Goal: Transaction & Acquisition: Book appointment/travel/reservation

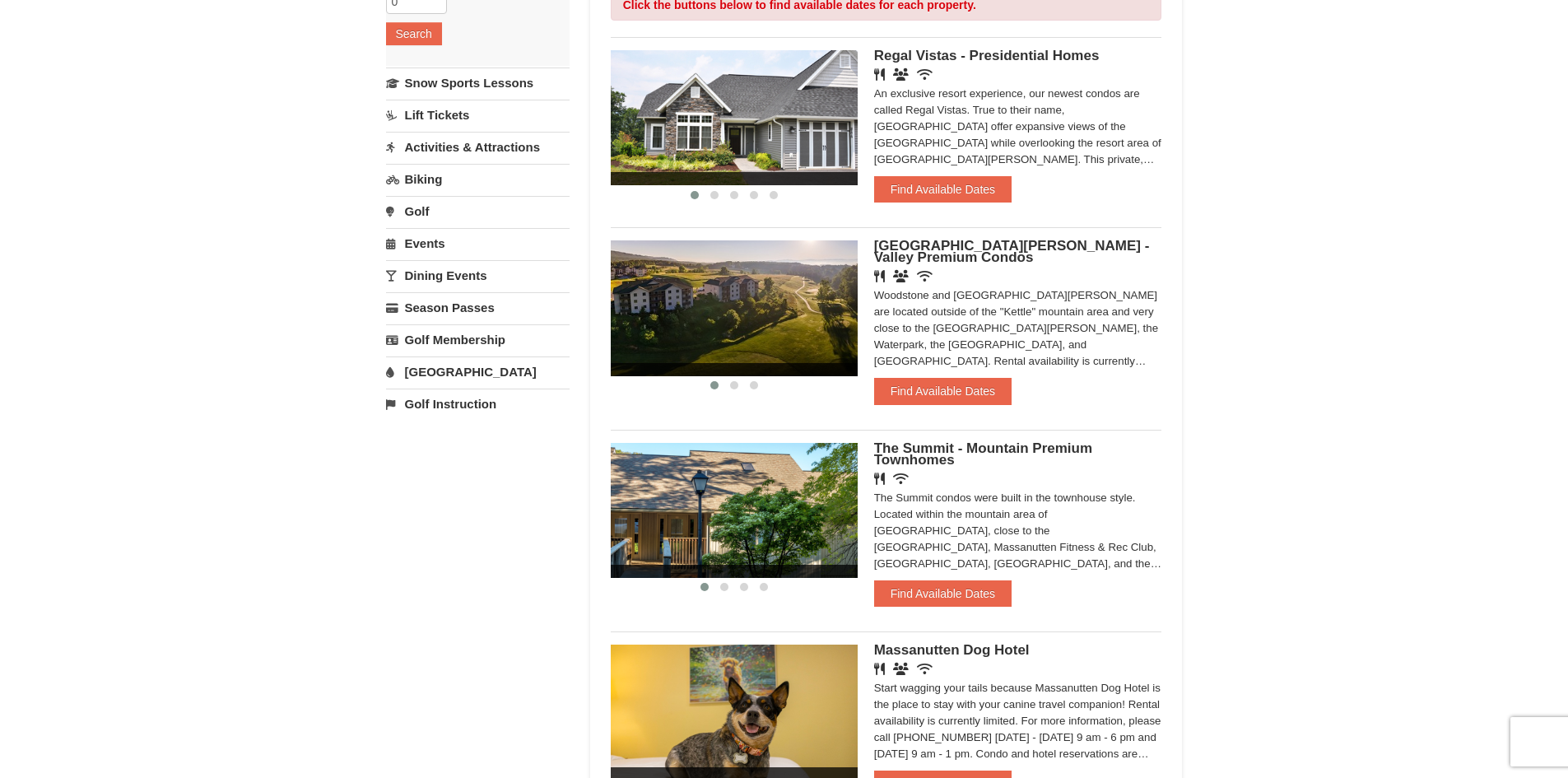
scroll to position [411, 0]
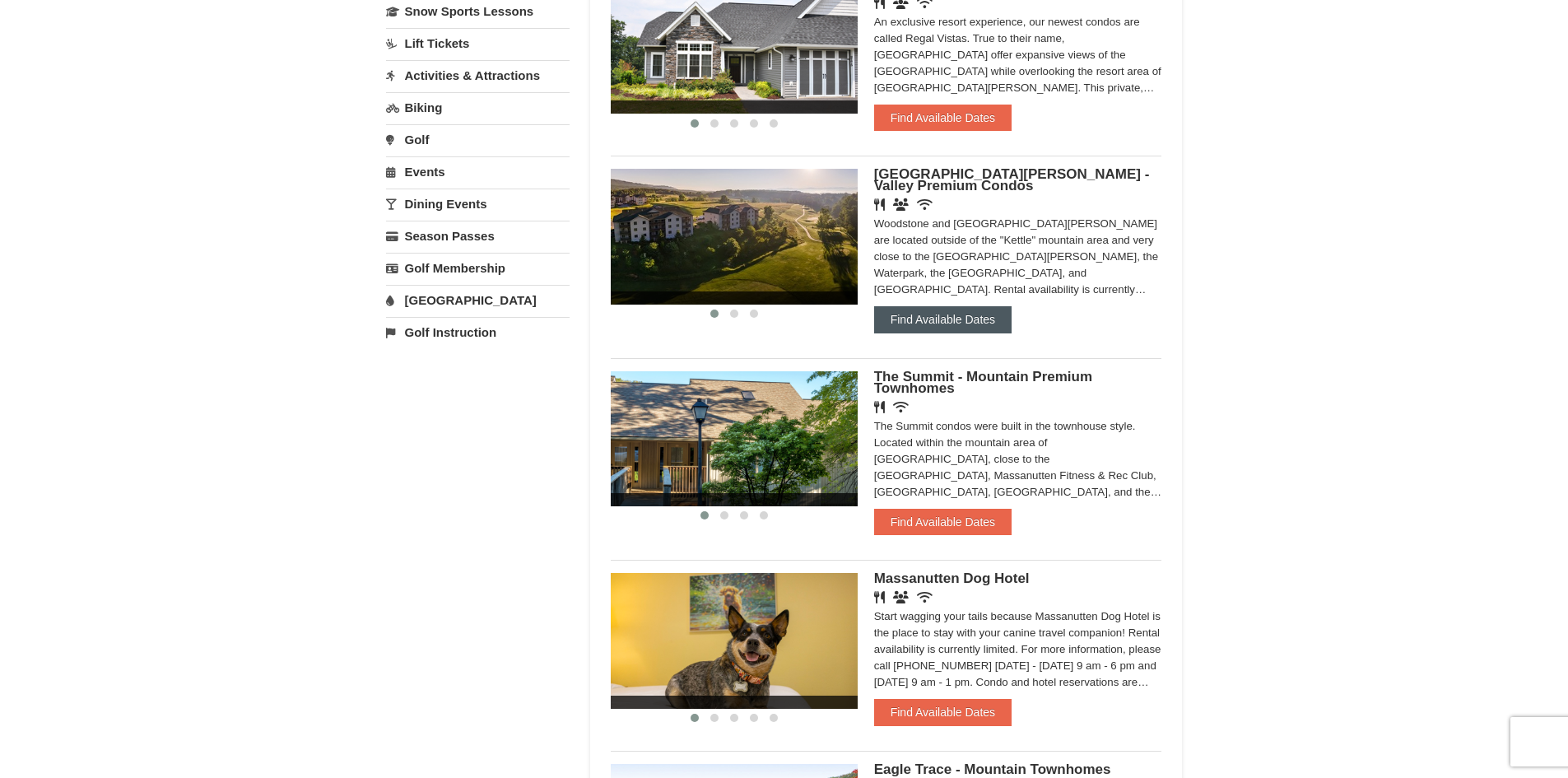
click at [928, 314] on button "Find Available Dates" at bounding box center [943, 319] width 137 height 26
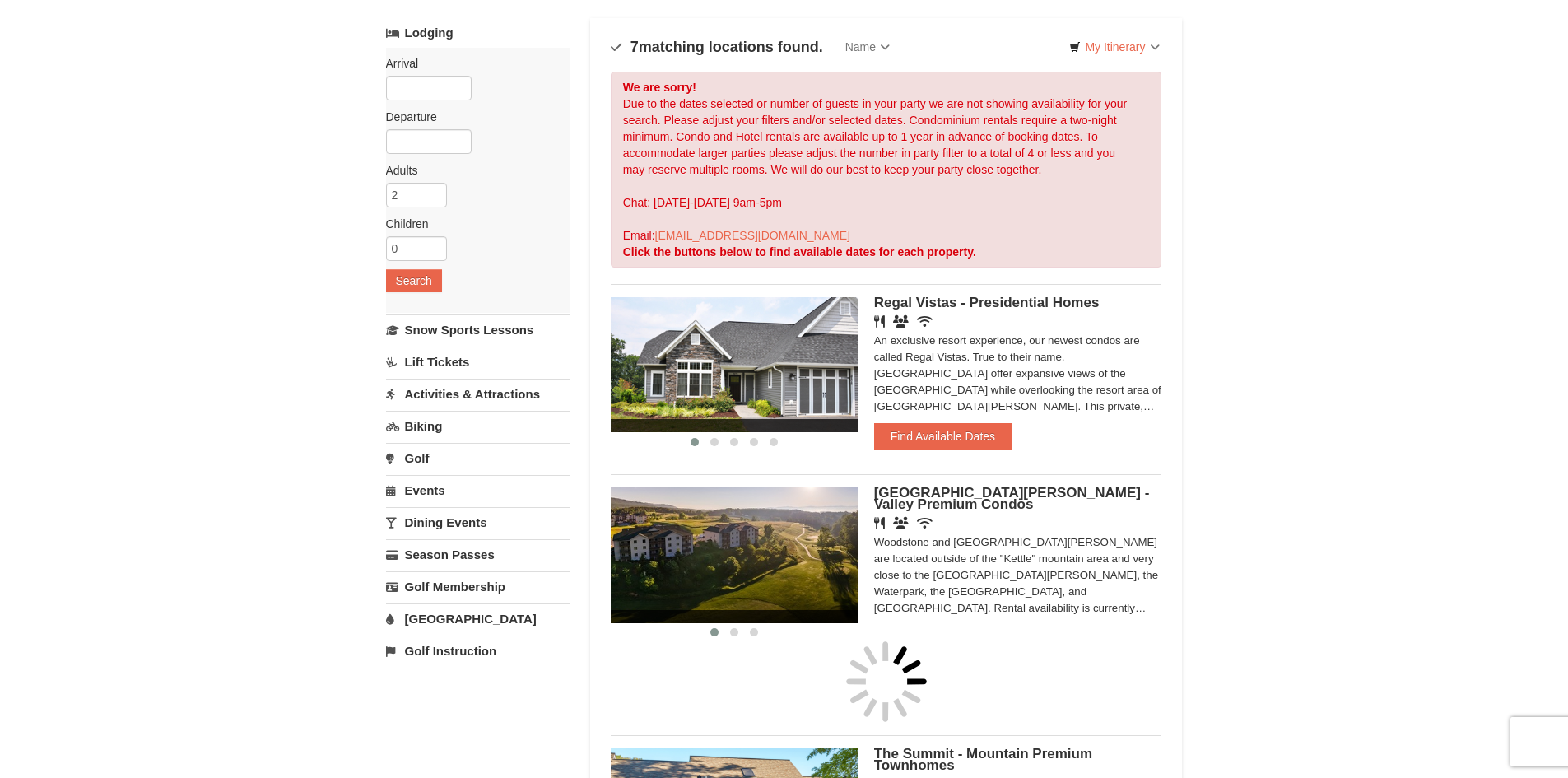
scroll to position [0, 0]
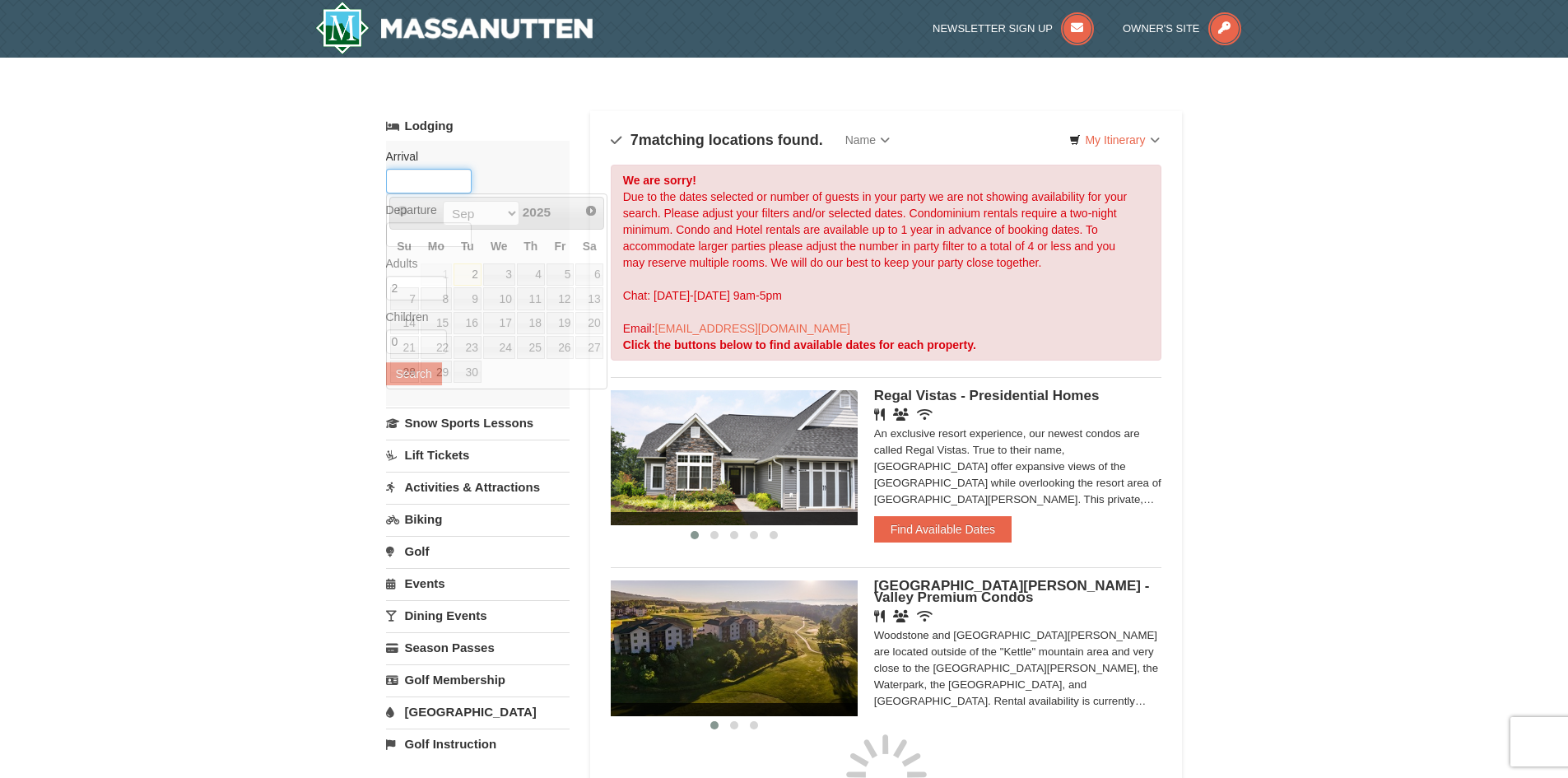
click at [406, 183] on input "text" at bounding box center [428, 181] width 85 height 25
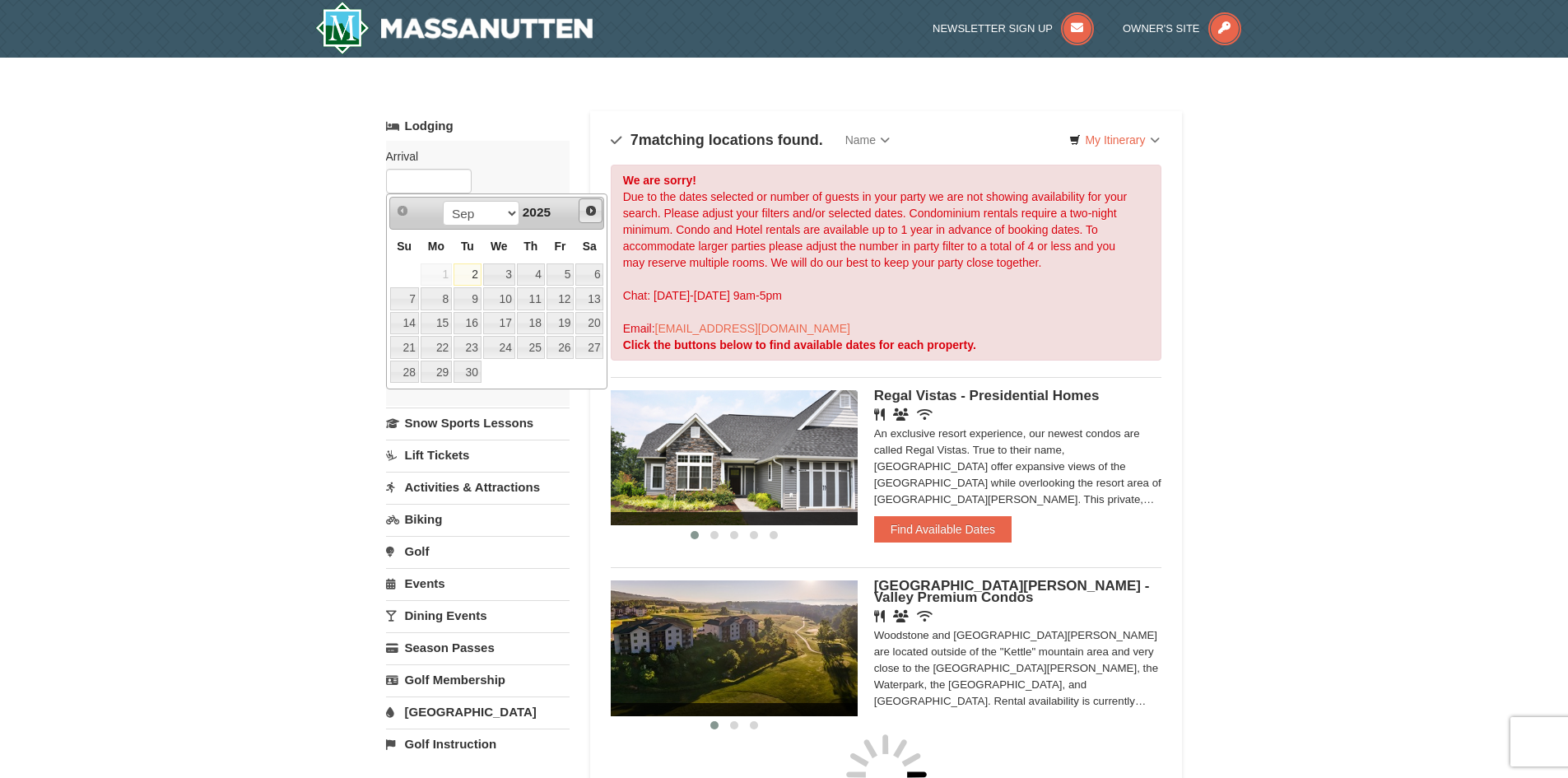
click at [591, 211] on span "Next" at bounding box center [591, 211] width 13 height 13
click at [538, 296] on link "11" at bounding box center [531, 299] width 28 height 23
type input "[DATE]"
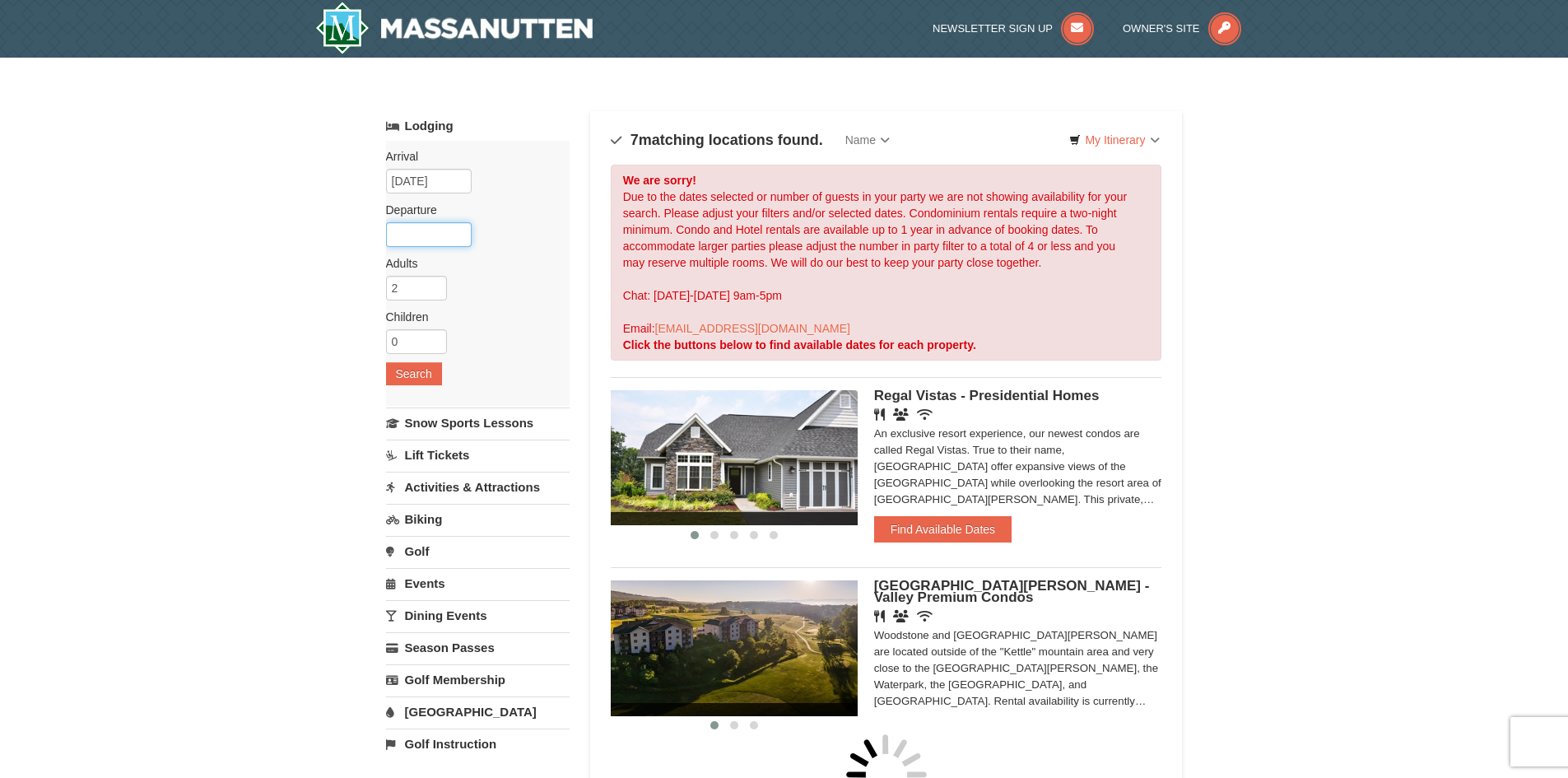
click at [443, 233] on input "text" at bounding box center [428, 234] width 85 height 25
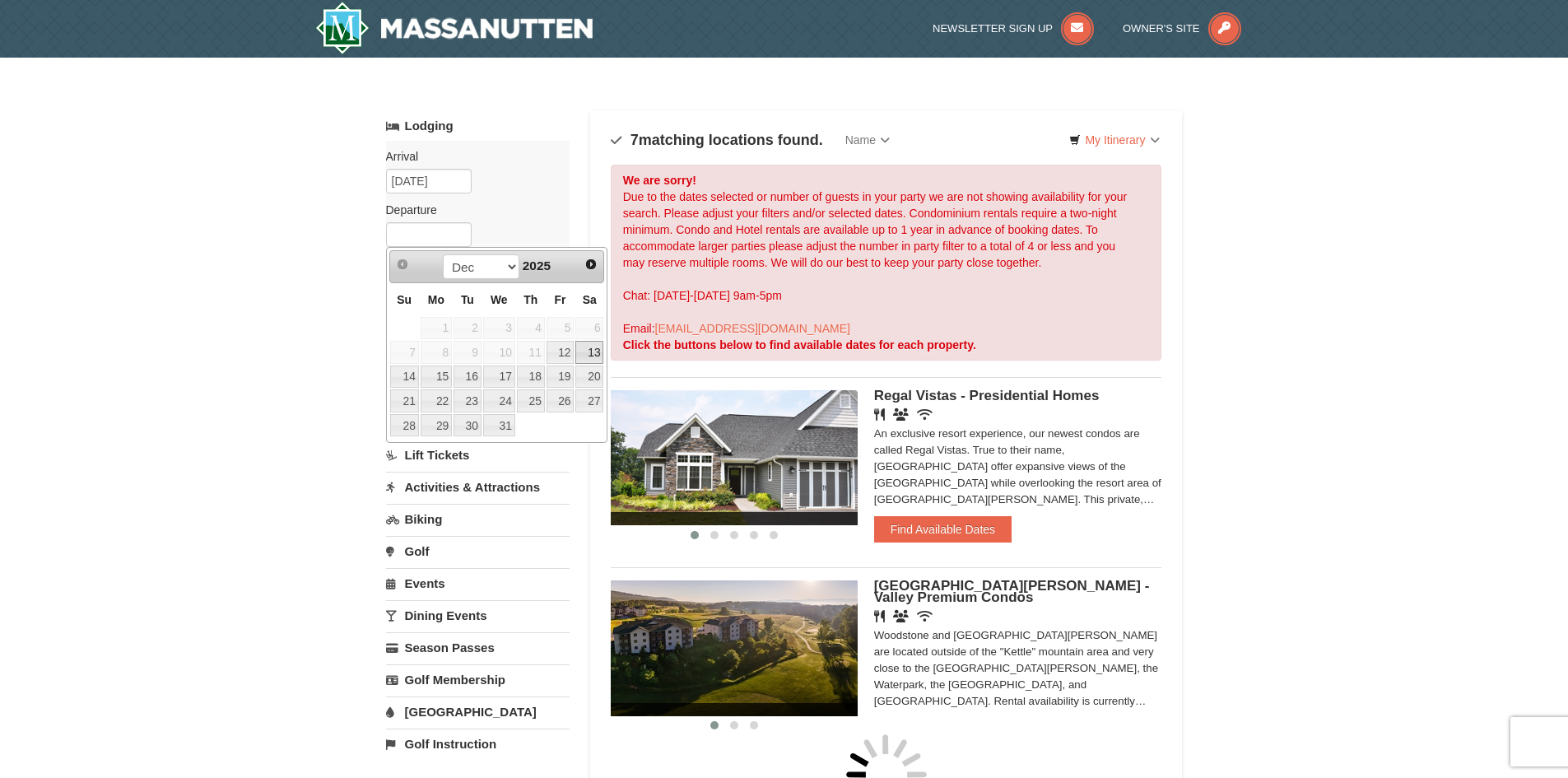
click at [593, 352] on link "13" at bounding box center [589, 353] width 28 height 23
type input "[DATE]"
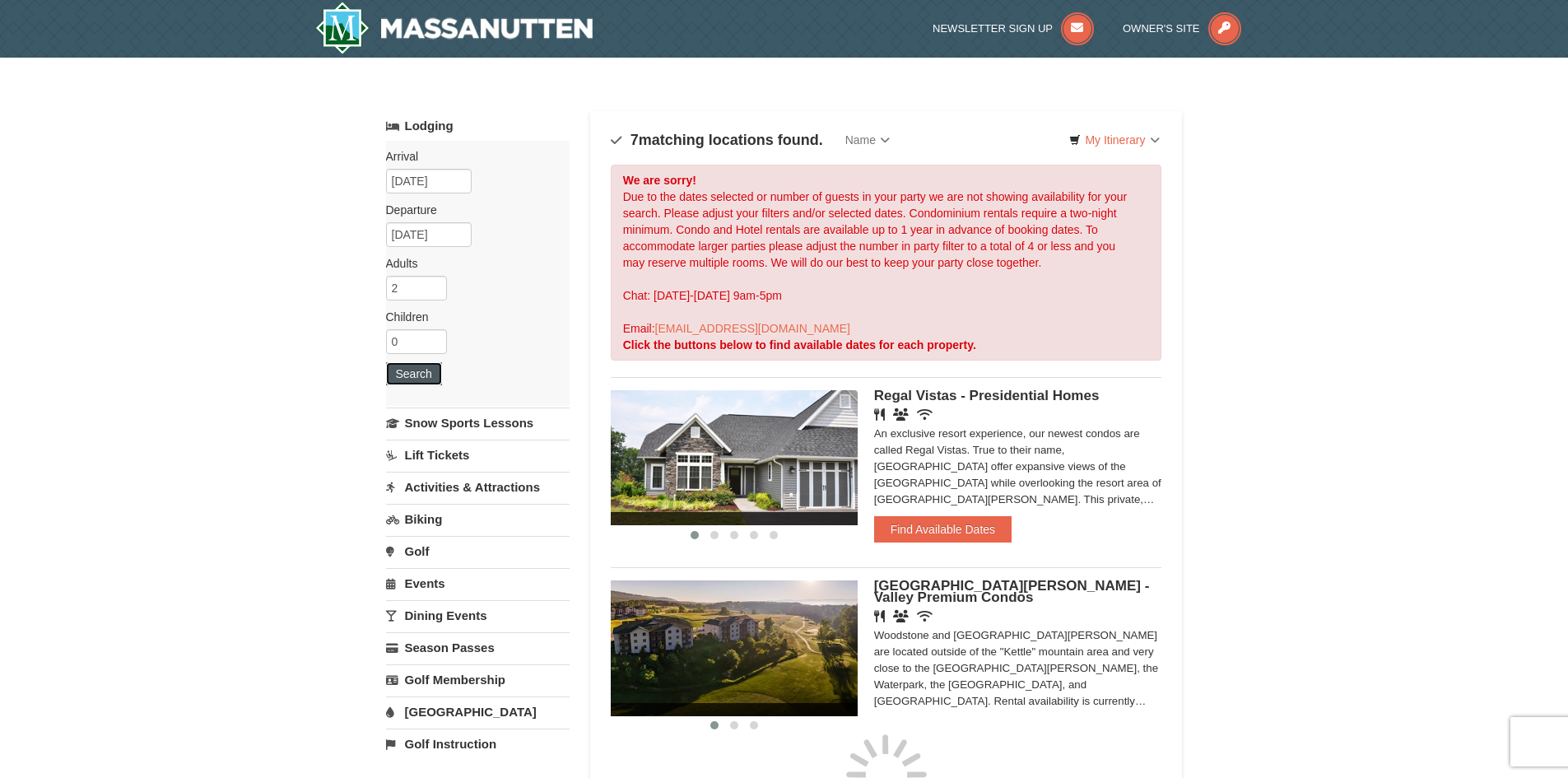
click at [402, 377] on button "Search" at bounding box center [414, 373] width 56 height 23
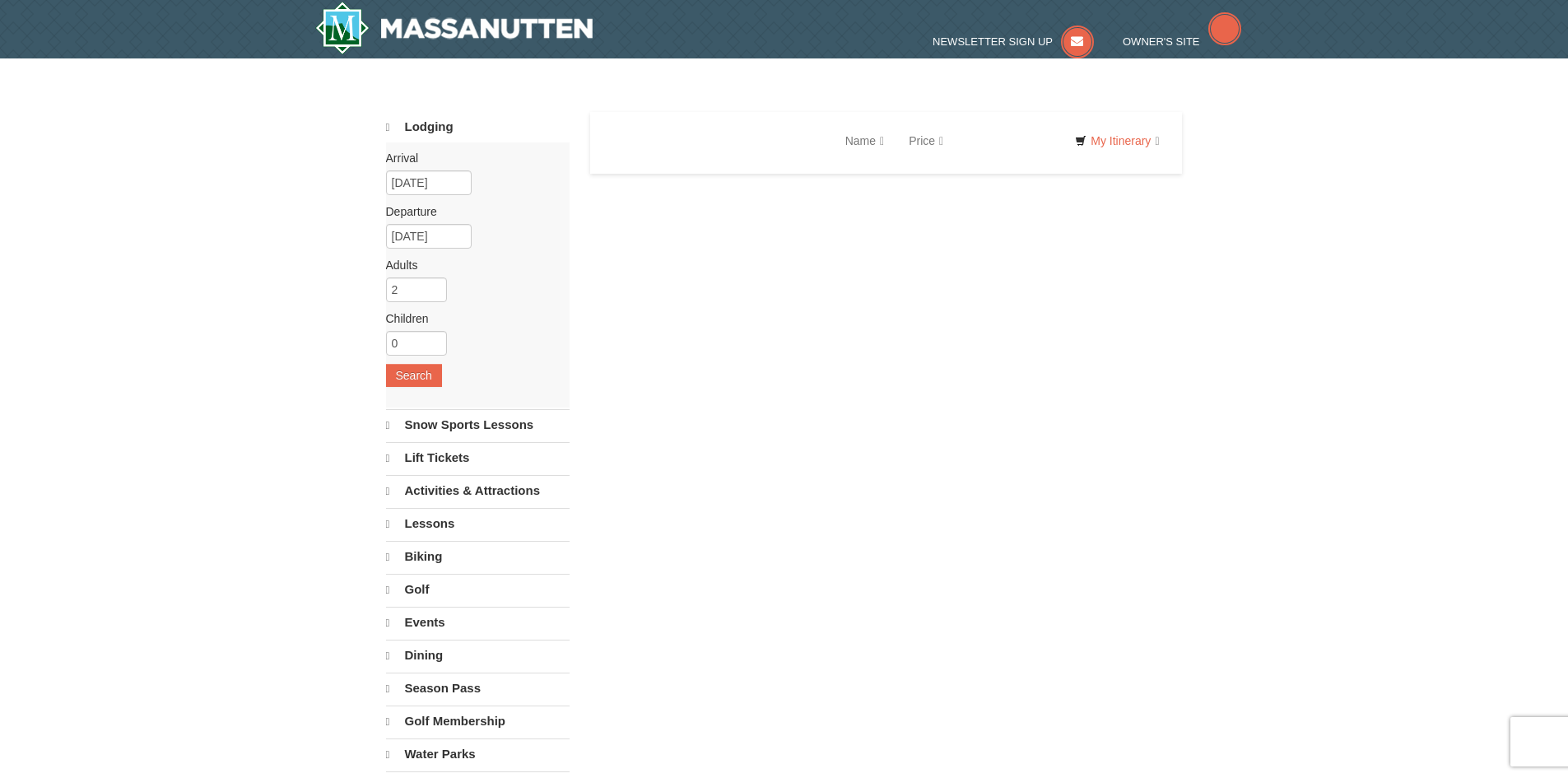
select select "9"
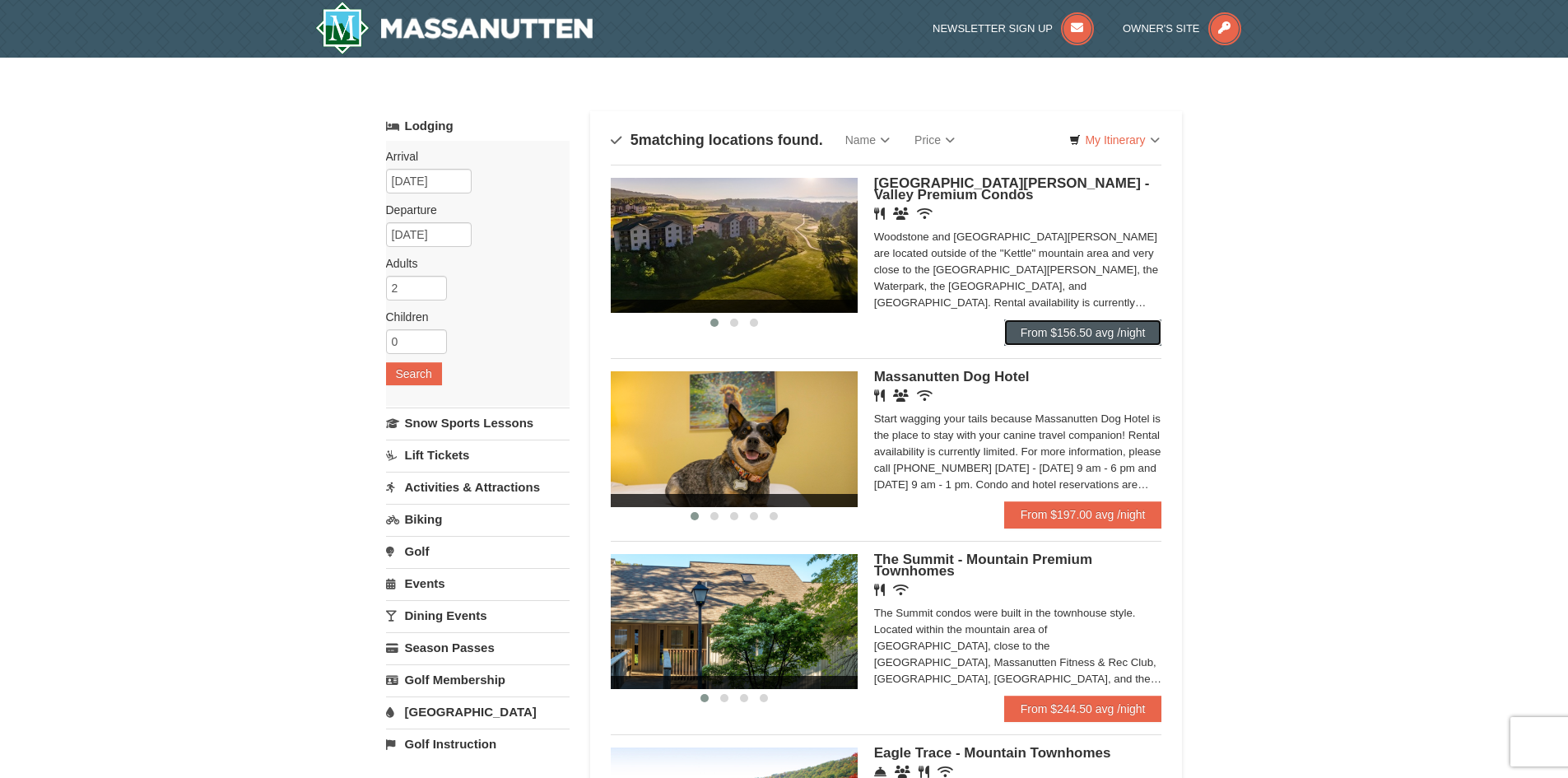
click at [1056, 335] on link "From $156.50 avg /night" at bounding box center [1083, 333] width 158 height 26
